Goal: Communication & Community: Answer question/provide support

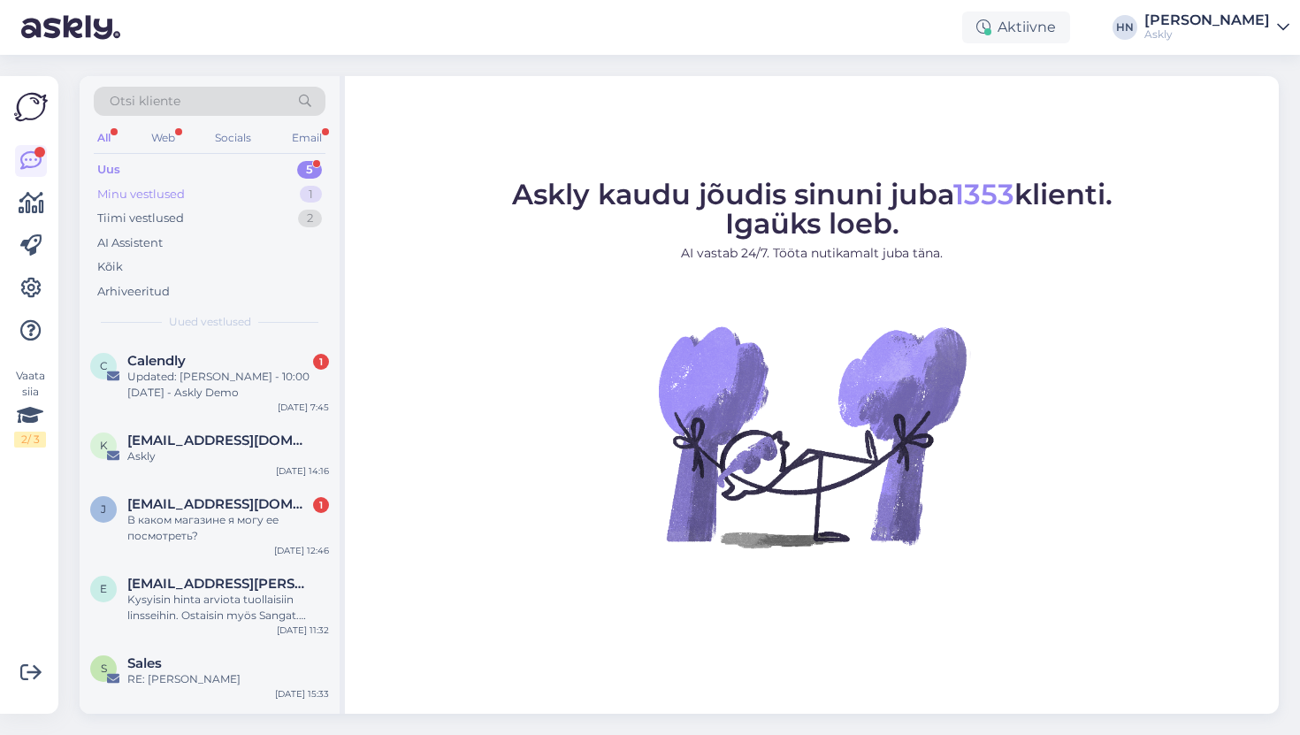
click at [252, 191] on div "Minu vestlused 1" at bounding box center [210, 194] width 232 height 25
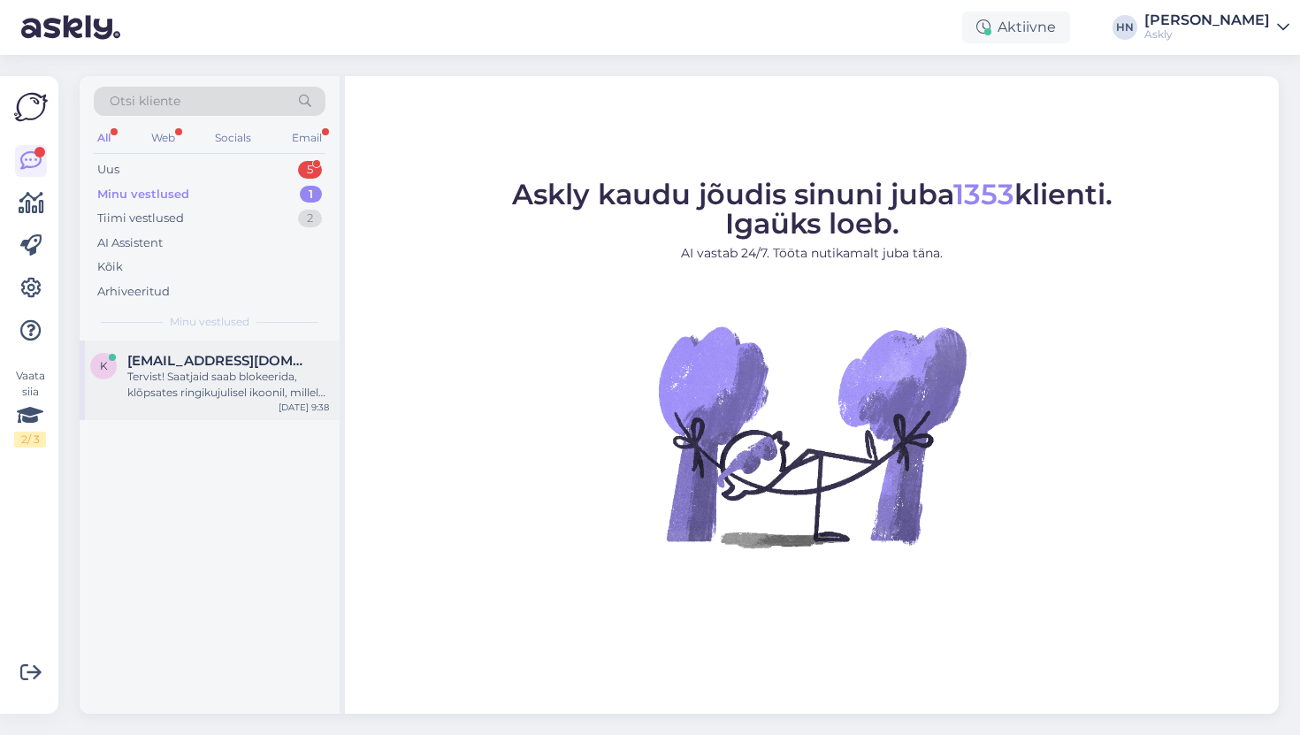
click at [209, 354] on span "[EMAIL_ADDRESS][DOMAIN_NAME]" at bounding box center [219, 361] width 184 height 16
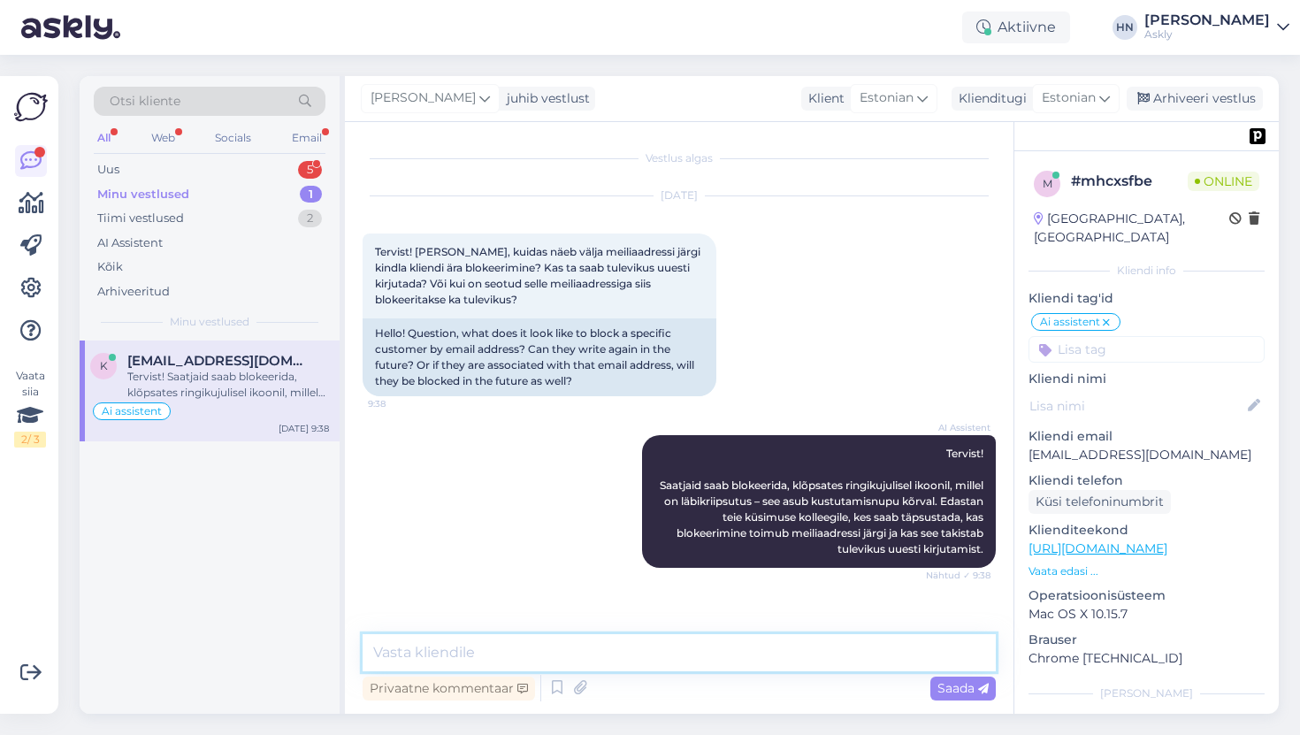
click at [575, 661] on textarea at bounding box center [679, 652] width 633 height 37
type textarea "M"
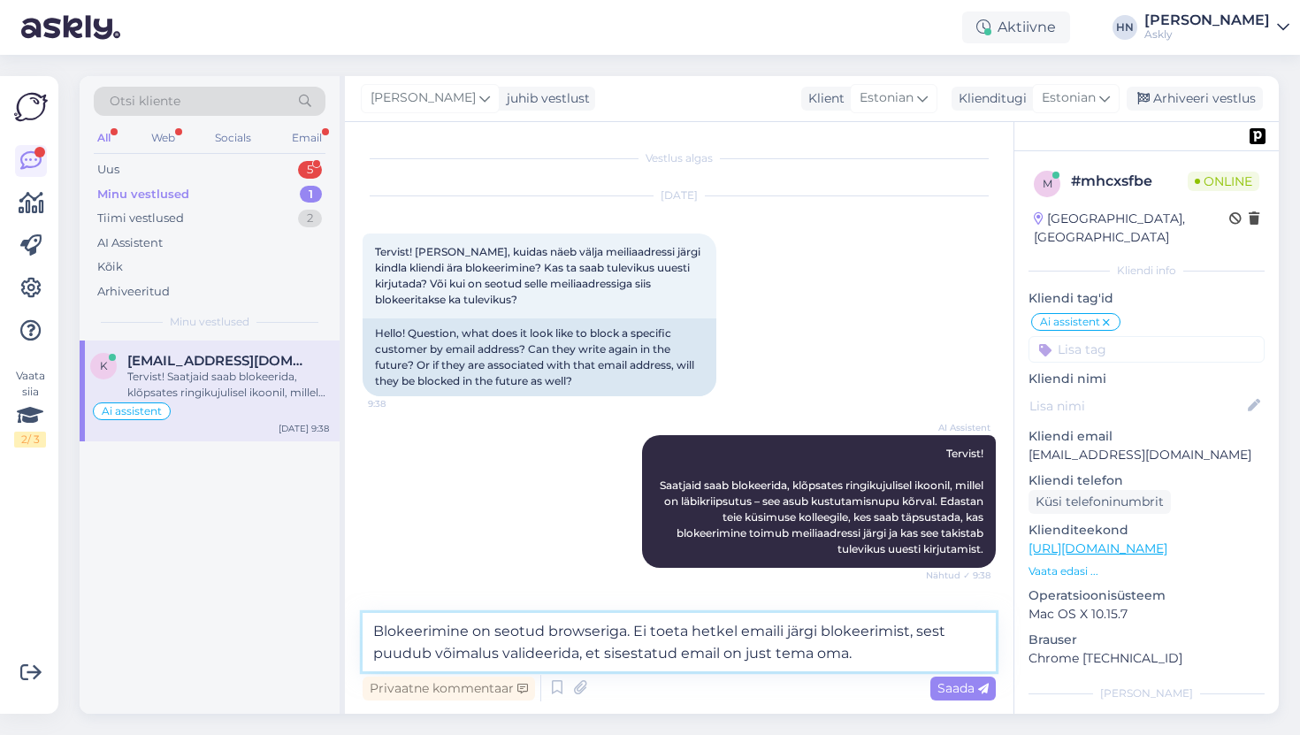
click at [627, 630] on textarea "Blokeerimine on seotud browseriga. Ei toeta hetkel emaili järgi blokeerimist, s…" at bounding box center [679, 642] width 633 height 58
click at [462, 654] on textarea "Blokeerimine on seotud browseriga, [PERSON_NAME] klient kirjutas. Ei toeta hetk…" at bounding box center [679, 642] width 633 height 58
click at [766, 626] on textarea "Blokeerimine on seotud browseriga, [PERSON_NAME] klient kirjutas. Ei toeta hetk…" at bounding box center [679, 642] width 633 height 58
type textarea "Blokeerimine on seotud browseriga, [PERSON_NAME] klient kirjutas. Me ei toeta h…"
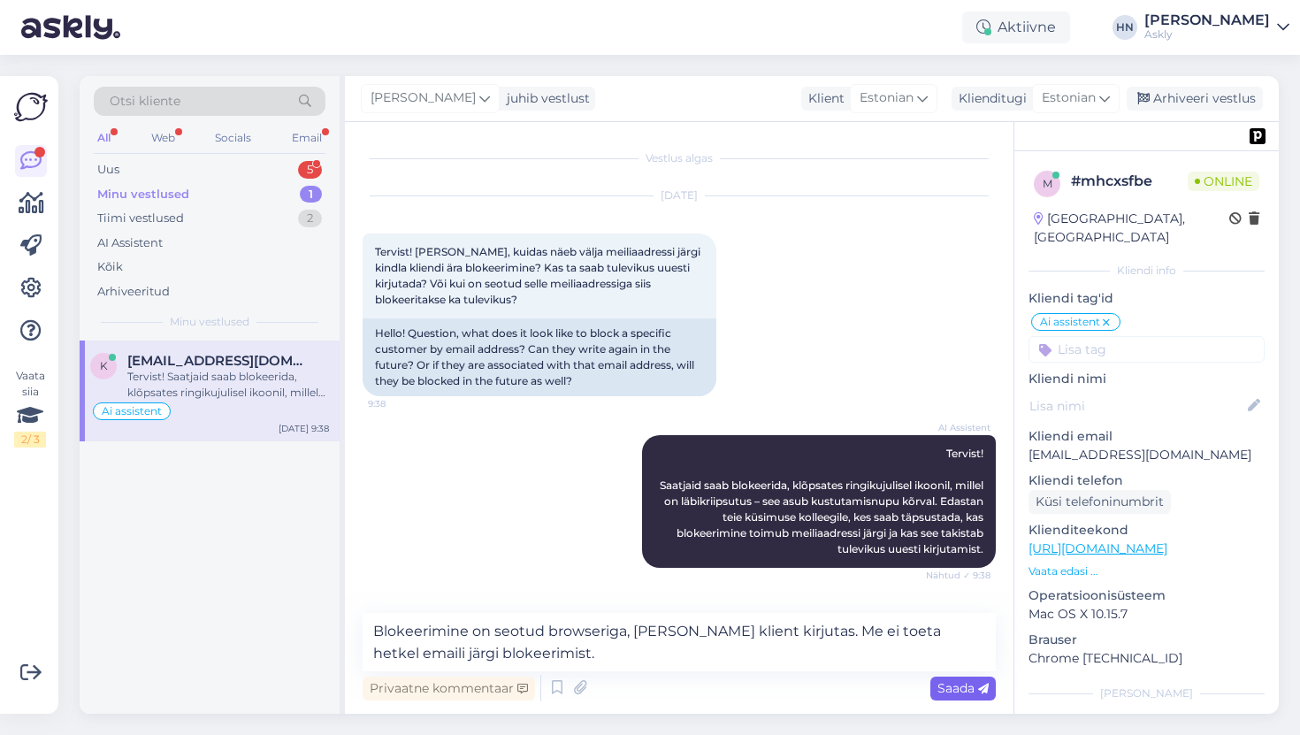
click at [942, 688] on span "Saada" at bounding box center [962, 688] width 51 height 16
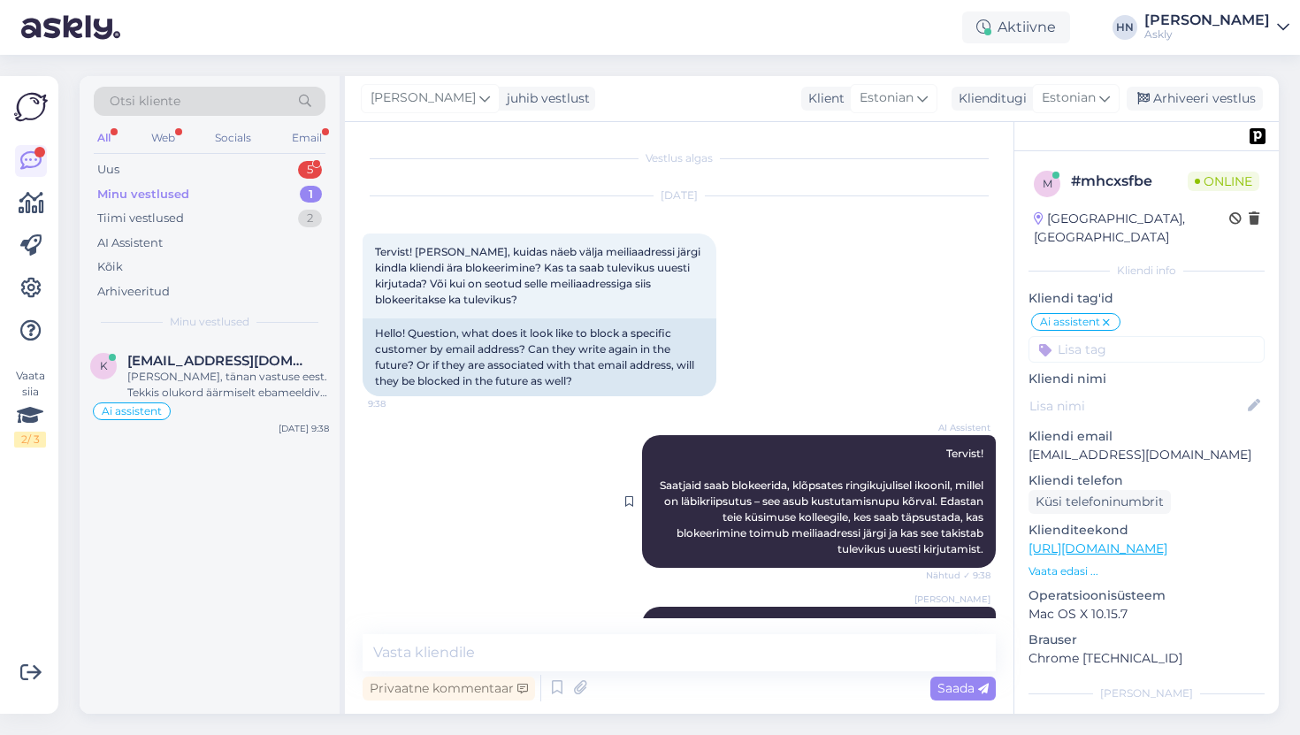
scroll to position [153, 0]
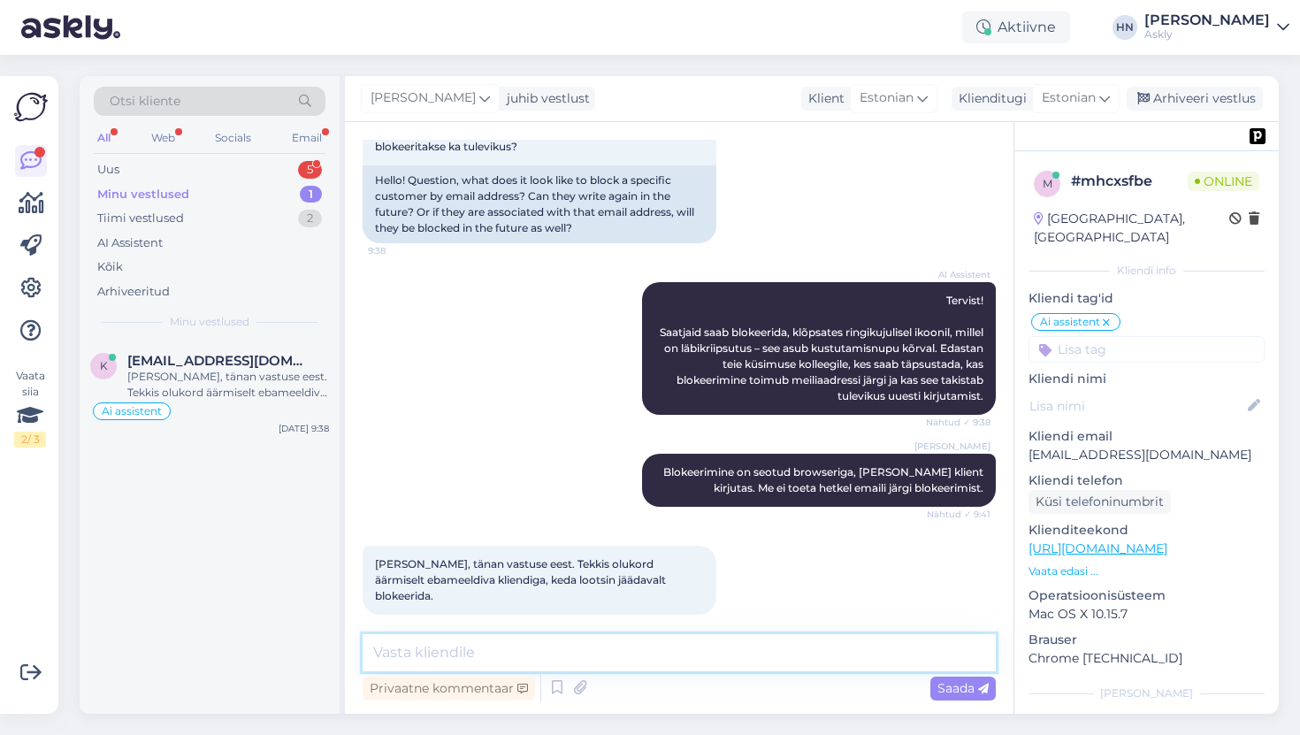
click at [692, 657] on textarea at bounding box center [679, 652] width 633 height 37
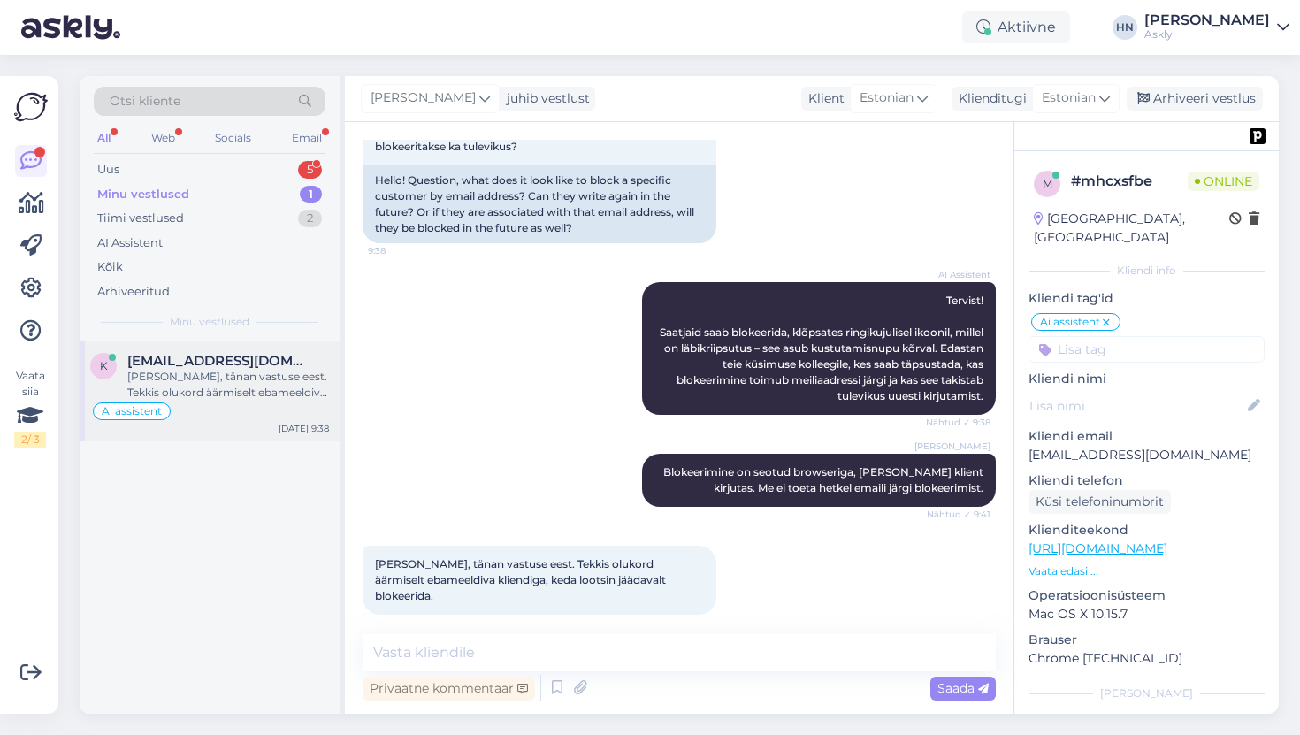
click at [297, 403] on div "Ai assistent" at bounding box center [209, 411] width 239 height 21
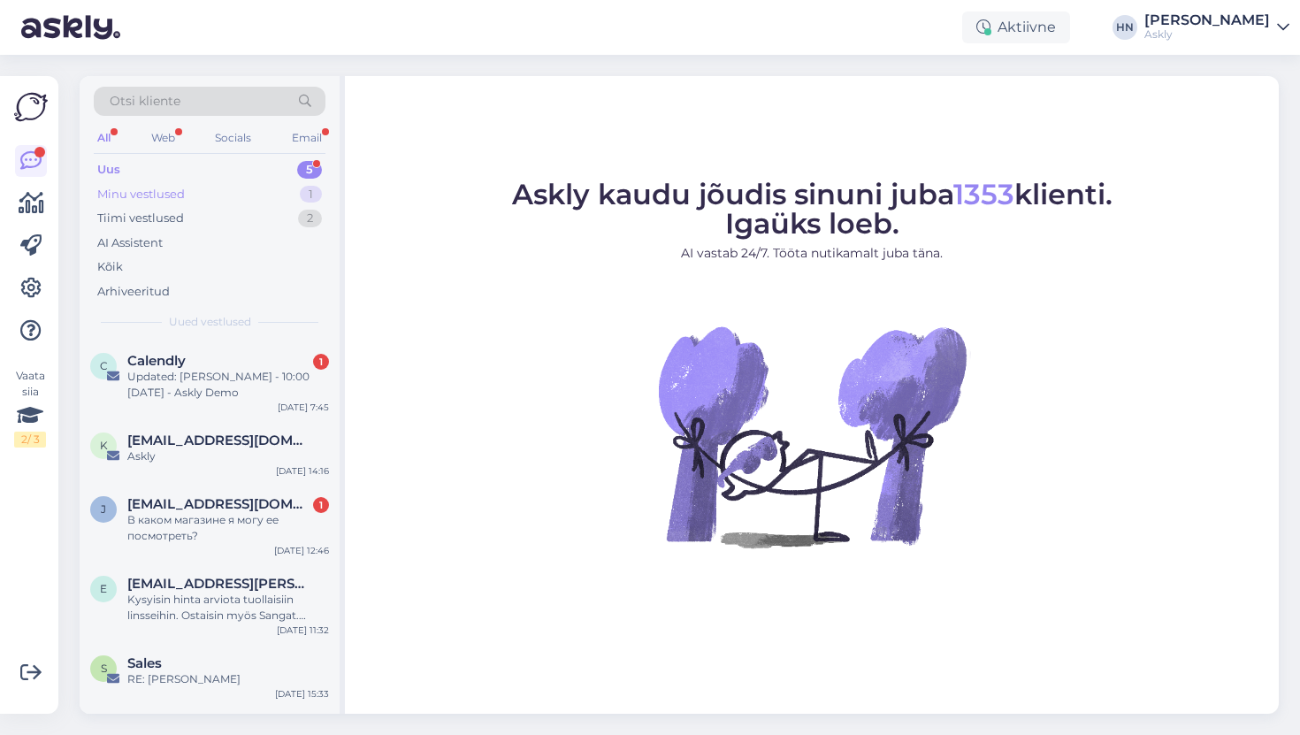
click at [205, 192] on div "Minu vestlused 1" at bounding box center [210, 194] width 232 height 25
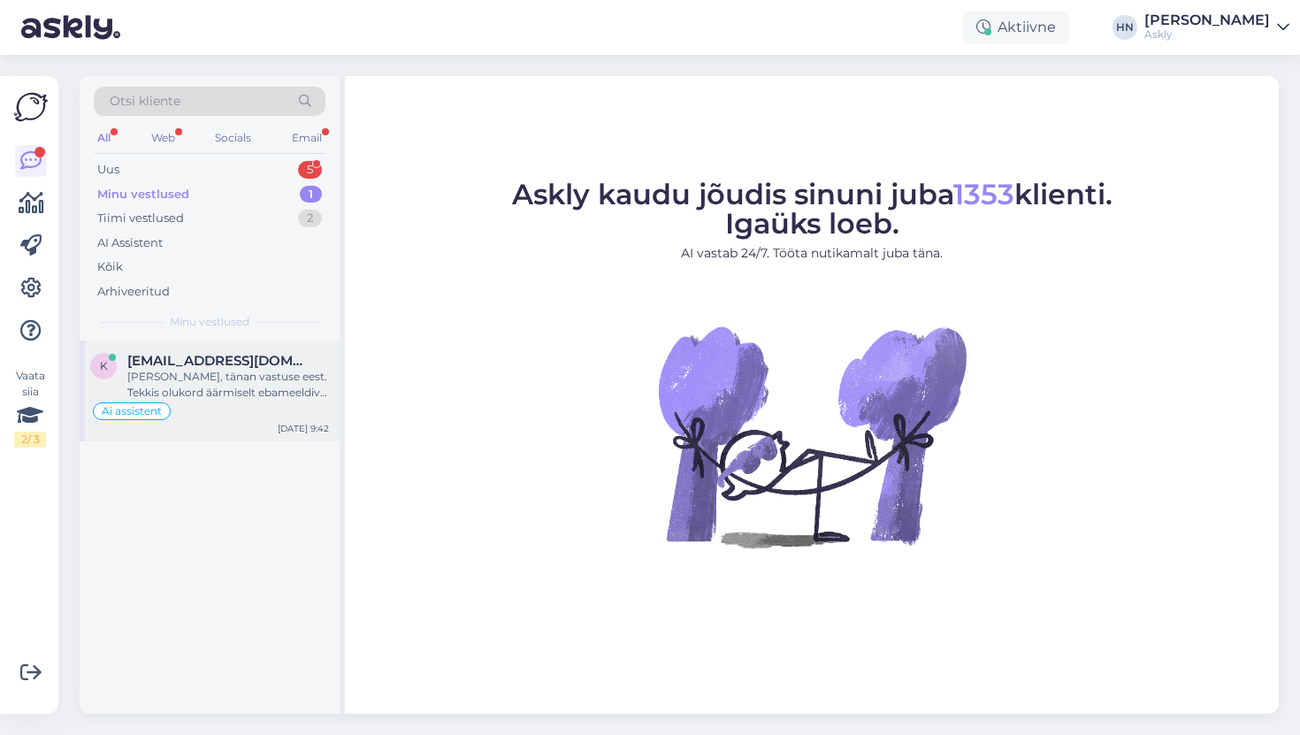
click at [260, 351] on div "k kai@lambertseesti.ee Okei, tänan vastuse eest. Tekkis olukord äärmiselt ebame…" at bounding box center [210, 390] width 260 height 101
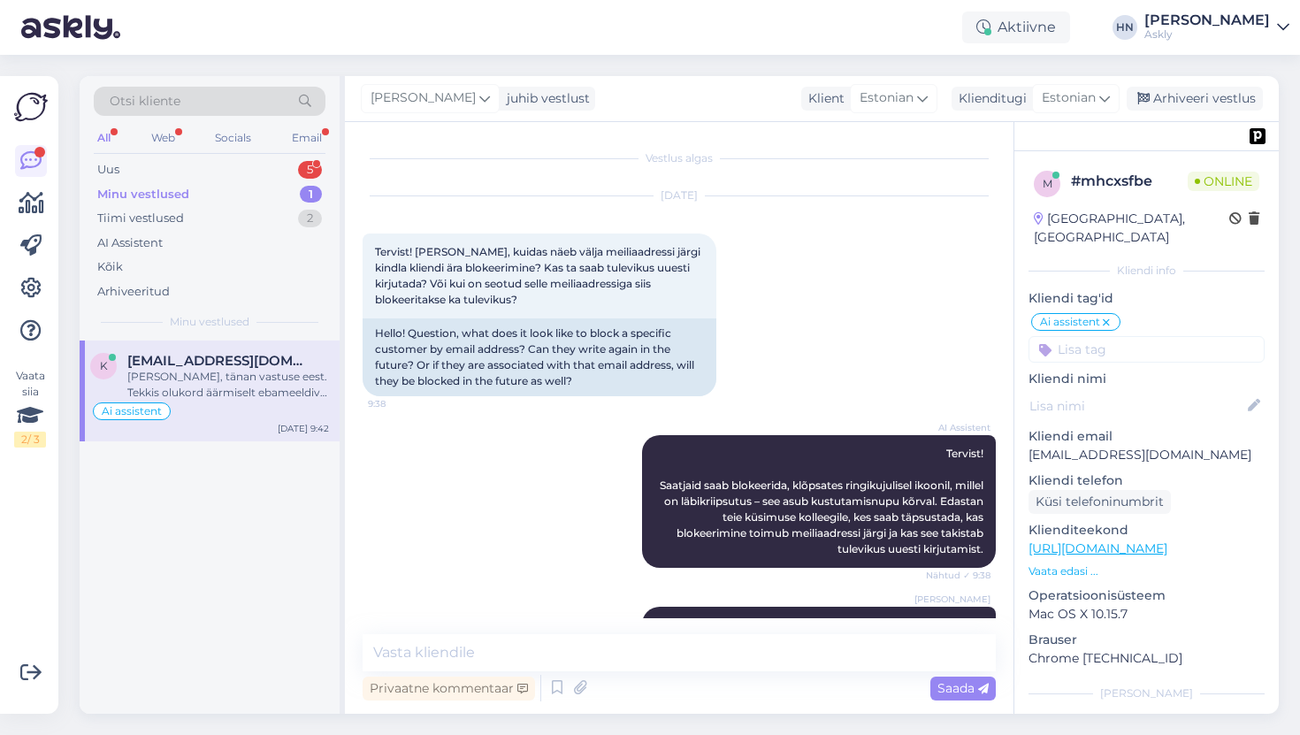
scroll to position [153, 0]
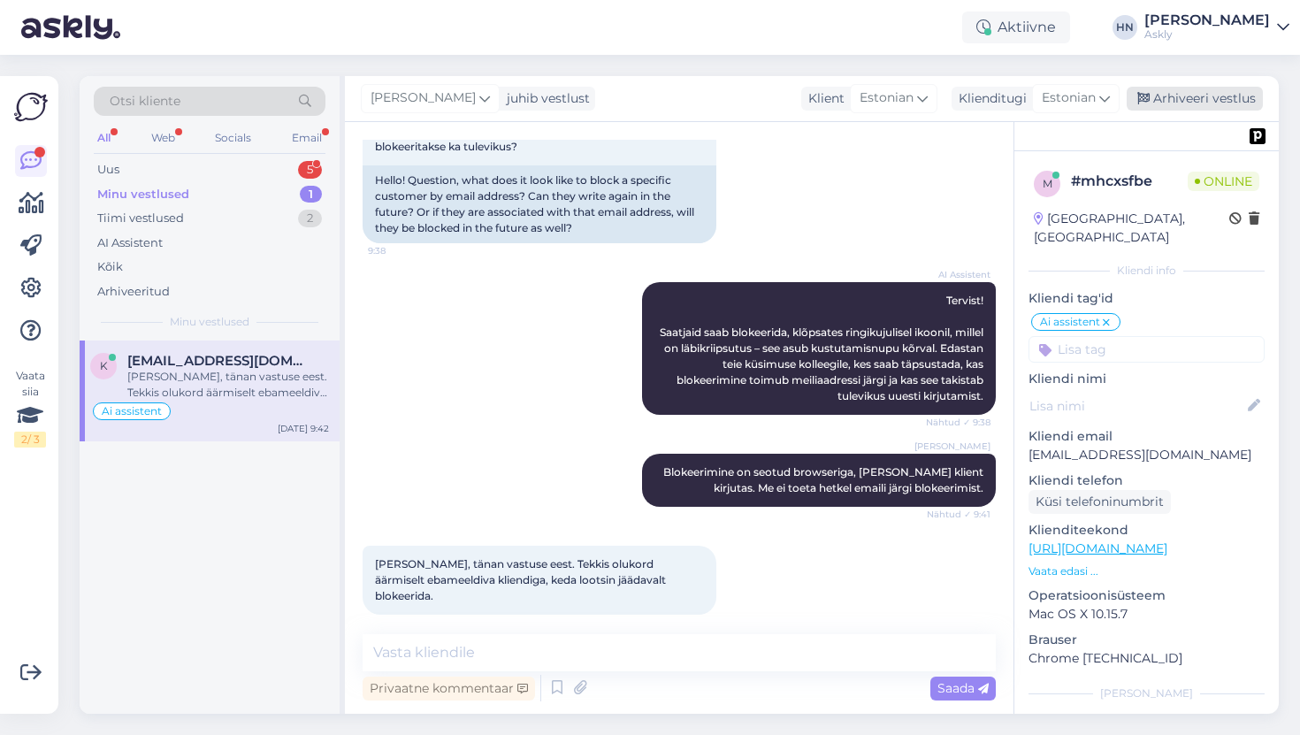
click at [1163, 95] on div "Arhiveeri vestlus" at bounding box center [1195, 99] width 136 height 24
